Goal: Navigation & Orientation: Find specific page/section

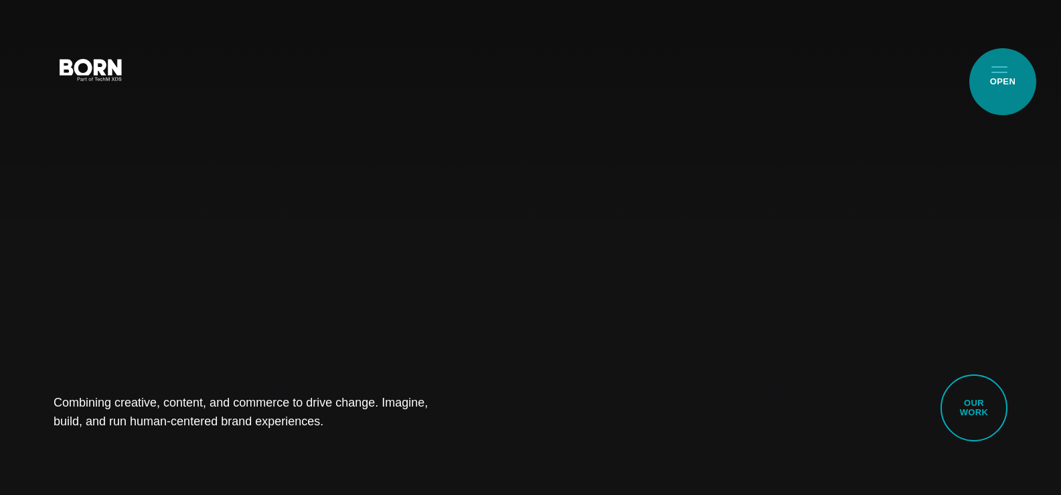
click at [1002, 82] on button "Primary Menu" at bounding box center [999, 69] width 32 height 28
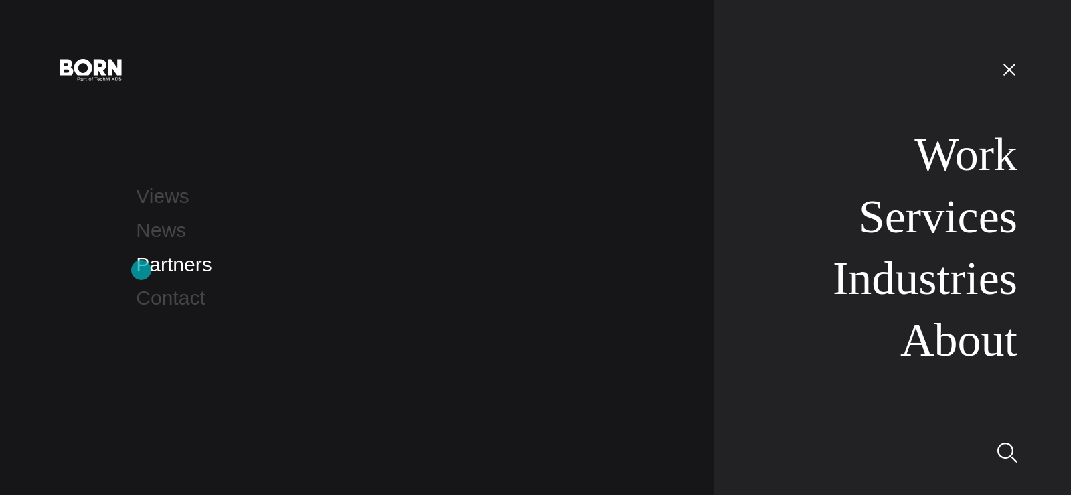
click at [141, 270] on link "Partners" at bounding box center [174, 264] width 76 height 22
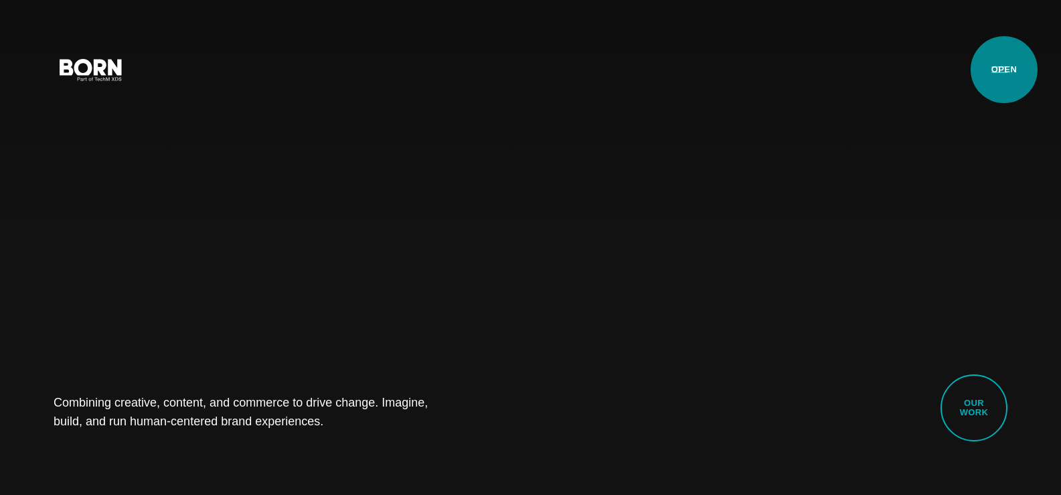
click at [1004, 70] on button "Primary Menu" at bounding box center [999, 69] width 32 height 28
